Goal: Task Accomplishment & Management: Manage account settings

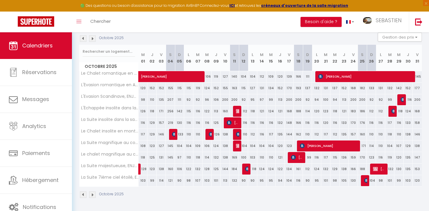
click at [82, 40] on img at bounding box center [83, 38] width 7 height 7
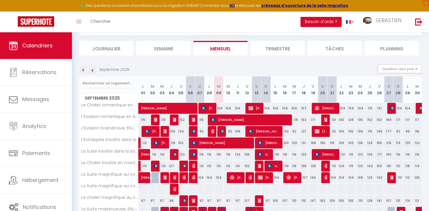
scroll to position [64, 0]
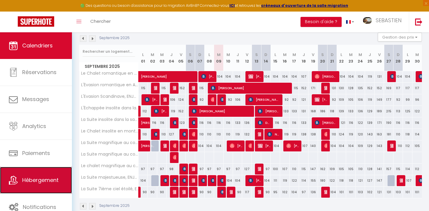
click at [42, 175] on link "Hébergement" at bounding box center [36, 180] width 72 height 27
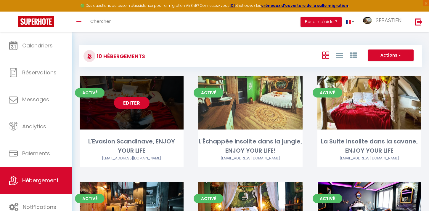
click at [136, 103] on link "Editer" at bounding box center [132, 103] width 36 height 12
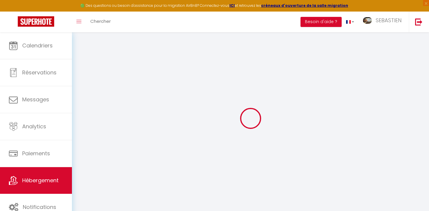
select select "+ 14 %"
select select "+ 35 %"
checkbox input "true"
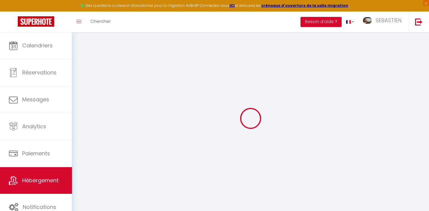
checkbox input "true"
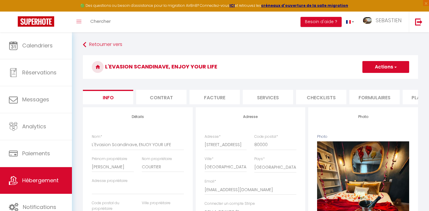
checkbox input "true"
select select "270"
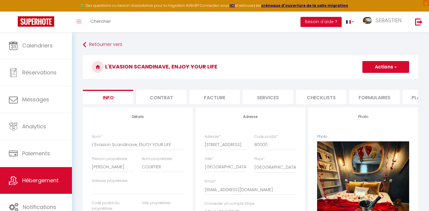
select select "EUR"
select select
select select "1748-1118157601879653288"
click at [410, 101] on li "Plateformes" at bounding box center [428, 97] width 50 height 15
select select
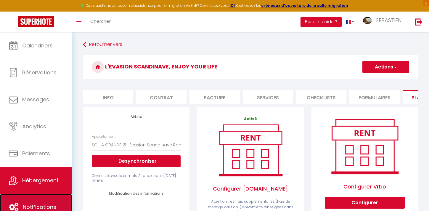
click at [43, 203] on span "Notifications" at bounding box center [39, 206] width 33 height 7
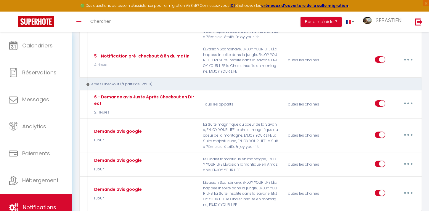
scroll to position [1330, 0]
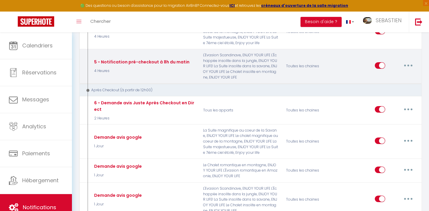
click at [283, 63] on div "Toutes les chaines" at bounding box center [309, 66] width 55 height 28
click at [409, 62] on button "button" at bounding box center [408, 65] width 17 height 9
click at [392, 78] on link "Editer" at bounding box center [393, 79] width 44 height 10
type input "5 - Notification pré-checkout à 8h du matin"
select select "4"
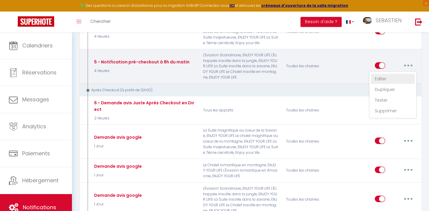
select select "4 Heures"
select select "if_booking_is_paid"
checkbox input "true"
checkbox input "false"
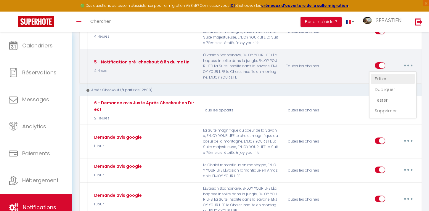
radio input "true"
type input "Procédure pour votre départ - [RENTAL:NAME] - [GUEST:FIRST_NAME] [GUEST:NAME]"
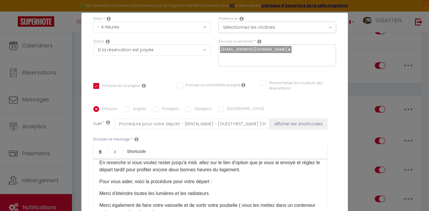
scroll to position [62, 0]
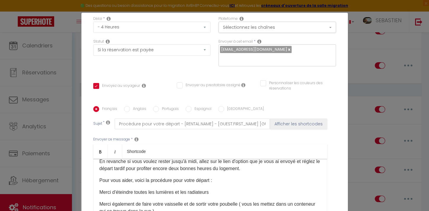
click at [362, 103] on div "Modifier la notification × Titre * 5 - Notification pré-checkout à 8h du matin …" at bounding box center [214, 105] width 429 height 211
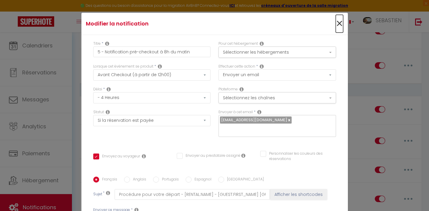
click at [340, 24] on span "×" at bounding box center [339, 24] width 7 height 18
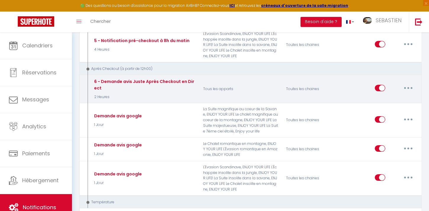
scroll to position [1351, 0]
click at [406, 83] on button "button" at bounding box center [408, 87] width 17 height 9
click at [387, 97] on link "Editer" at bounding box center [393, 102] width 44 height 10
type input "6 - Demande avis Juste Après Checkout en Direct"
select select "2 Heures"
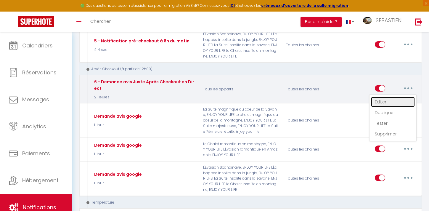
checkbox input "true"
checkbox input "false"
type input "[GUEST:FIRST_NAME], voici un cadeau pour vous avant de quitter [RENTAL:CITY]"
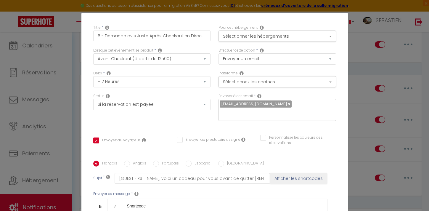
scroll to position [0, 0]
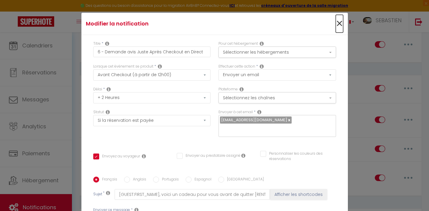
click at [340, 26] on span "×" at bounding box center [339, 24] width 7 height 18
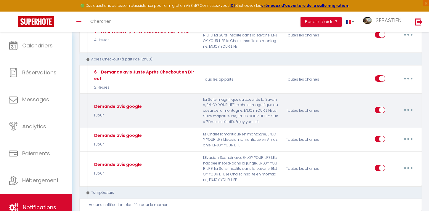
scroll to position [1362, 0]
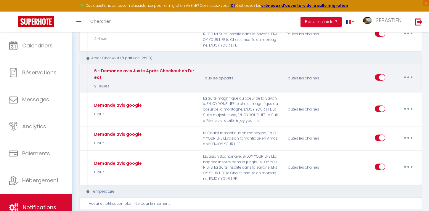
click at [405, 73] on button "button" at bounding box center [408, 77] width 17 height 9
click at [392, 86] on link "Editer" at bounding box center [393, 91] width 44 height 10
checkbox input "true"
checkbox input "false"
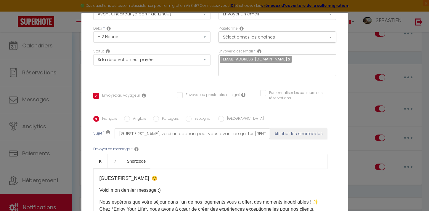
scroll to position [0, 0]
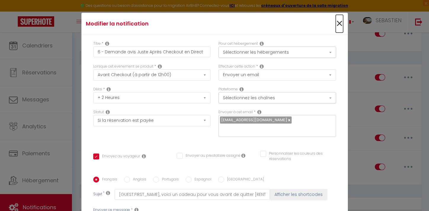
click at [340, 24] on span "×" at bounding box center [339, 24] width 7 height 18
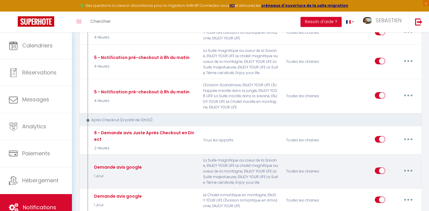
scroll to position [1300, 0]
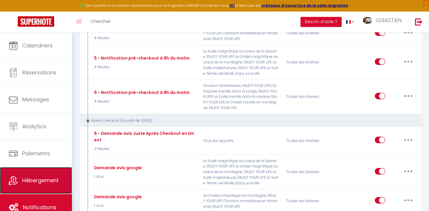
click at [45, 178] on span "Hébergement" at bounding box center [40, 179] width 36 height 7
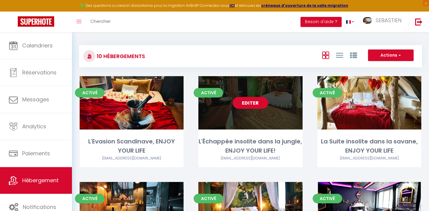
click at [260, 103] on link "Editer" at bounding box center [251, 103] width 36 height 12
select select "3"
select select "2"
select select "1"
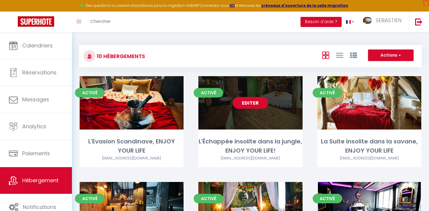
select select
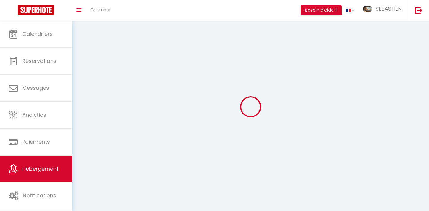
select select
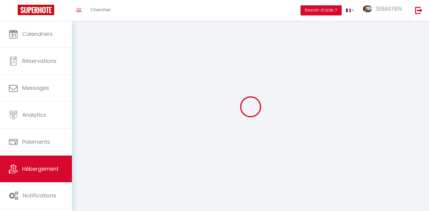
select select
checkbox input "false"
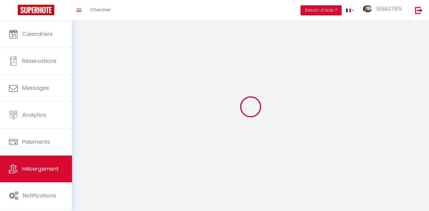
select select
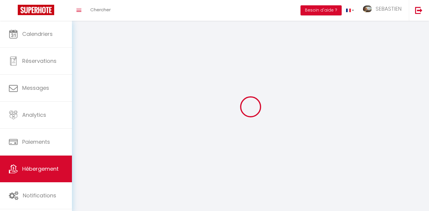
select select
checkbox input "false"
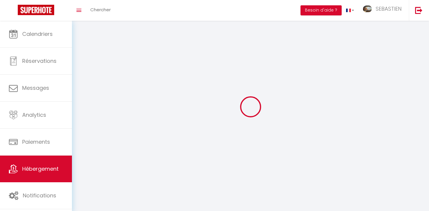
checkbox input "false"
select select
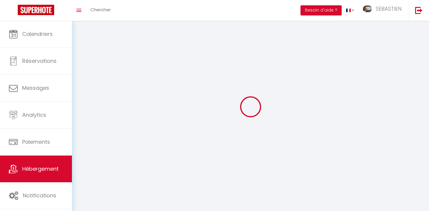
select select
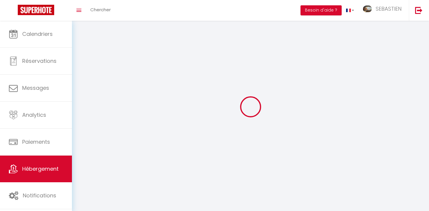
checkbox input "false"
select select
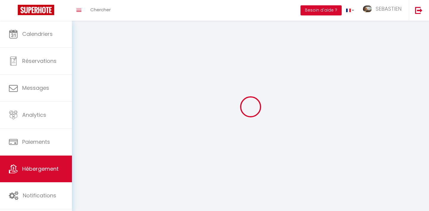
select select
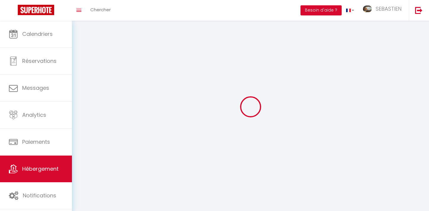
select select
checkbox input "false"
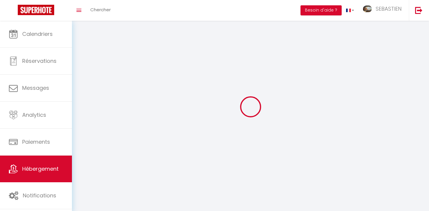
checkbox input "false"
select select
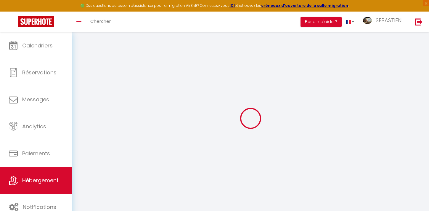
select select "+ 20 %"
select select "+ 10 %"
checkbox input "true"
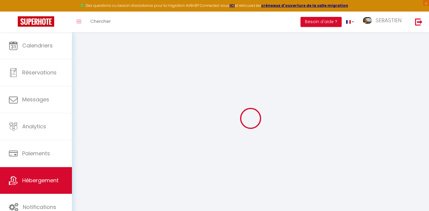
checkbox input "true"
select select "17:00"
select select "23:45"
select select "10:00"
select select "30"
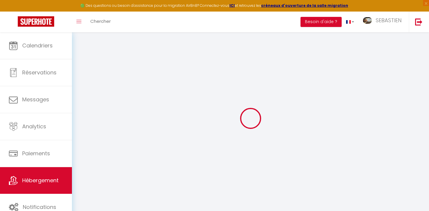
select select "120"
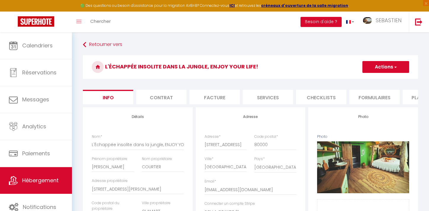
checkbox input "true"
select select "270"
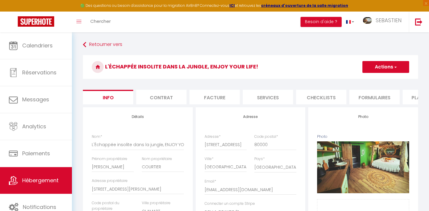
select select "EUR"
select select
select select "1748-1119436364187378308"
click at [408, 94] on li "Plateformes" at bounding box center [428, 97] width 50 height 15
select select
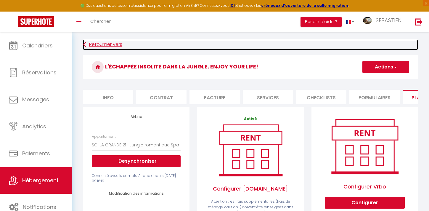
click at [101, 44] on link "Retourner vers" at bounding box center [250, 44] width 335 height 11
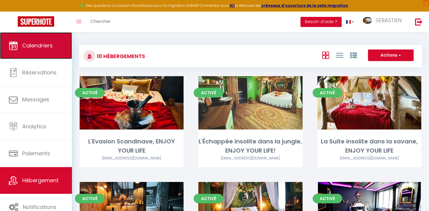
click at [48, 39] on link "Calendriers" at bounding box center [36, 45] width 72 height 27
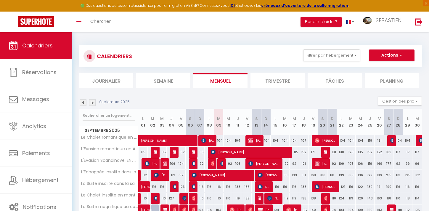
click at [84, 104] on img at bounding box center [83, 102] width 7 height 7
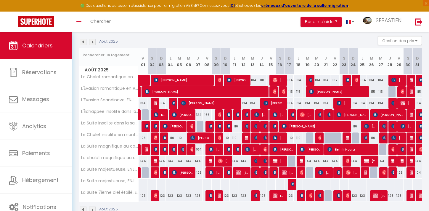
scroll to position [59, 0]
